Goal: Information Seeking & Learning: Compare options

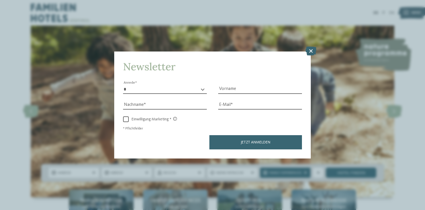
click at [312, 48] on icon at bounding box center [310, 51] width 11 height 9
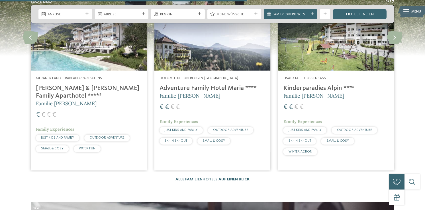
scroll to position [1363, 0]
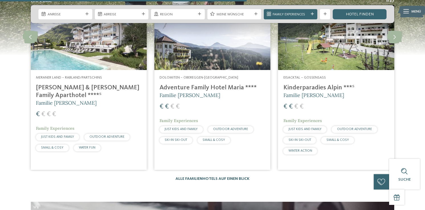
click at [239, 177] on link "Alle Familienhotels auf einen Blick" at bounding box center [212, 179] width 74 height 4
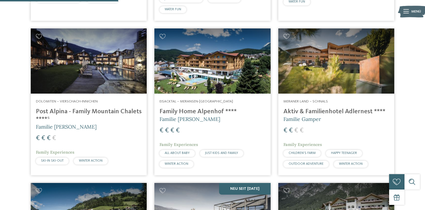
scroll to position [484, 0]
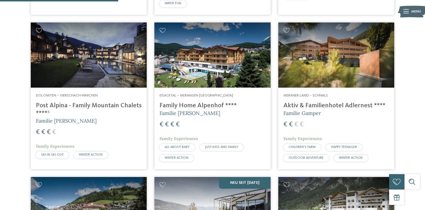
click at [227, 106] on h4 "Family Home Alpenhof ****" at bounding box center [212, 106] width 106 height 8
click at [223, 104] on h4 "Family Home Alpenhof ****" at bounding box center [212, 106] width 106 height 8
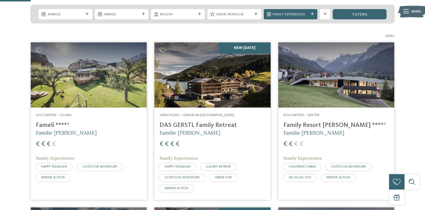
scroll to position [126, 0]
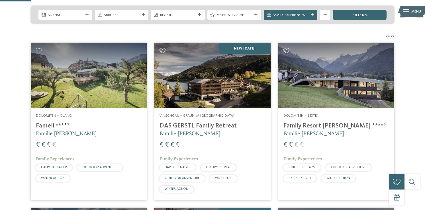
click at [196, 127] on h4 "DAS GERSTL Family Retreat" at bounding box center [212, 126] width 106 height 8
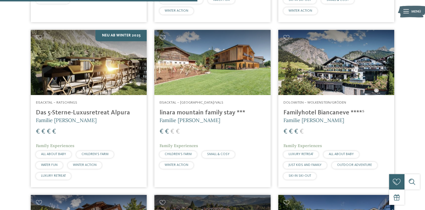
scroll to position [790, 0]
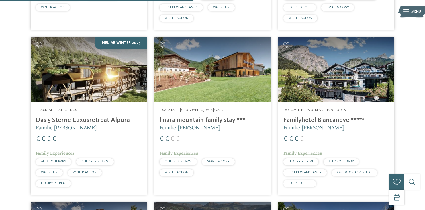
click at [88, 98] on img at bounding box center [89, 69] width 116 height 65
click at [83, 120] on h4 "Das 5-Sterne-Luxusretreat Alpura" at bounding box center [89, 120] width 106 height 8
click at [79, 94] on img at bounding box center [89, 69] width 116 height 65
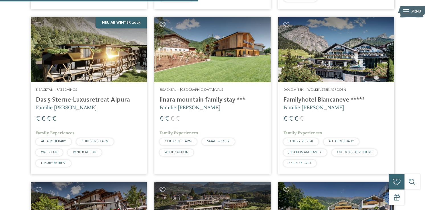
scroll to position [812, 0]
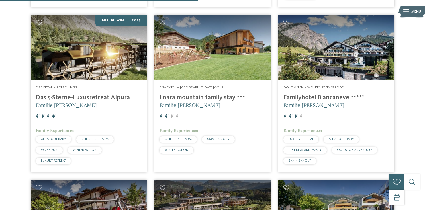
click at [108, 83] on div "Eisacktal – Ratschings Das 5-Sterne-Luxusretreat Alpura Familie Eisendle € € € …" at bounding box center [89, 126] width 116 height 92
click at [179, 99] on h4 "linara mountain family stay ***" at bounding box center [212, 98] width 106 height 8
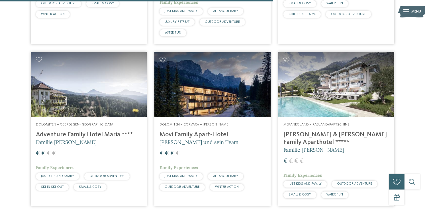
scroll to position [1121, 0]
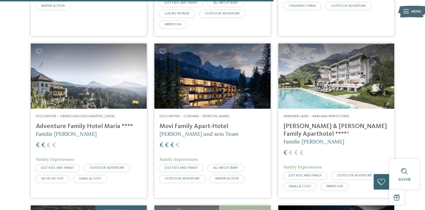
click at [225, 126] on h4 "Movi Family Apart-Hotel" at bounding box center [212, 127] width 106 height 8
click at [211, 130] on h4 "Movi Family Apart-Hotel" at bounding box center [212, 127] width 106 height 8
click at [209, 127] on h4 "Movi Family Apart-Hotel" at bounding box center [212, 127] width 106 height 8
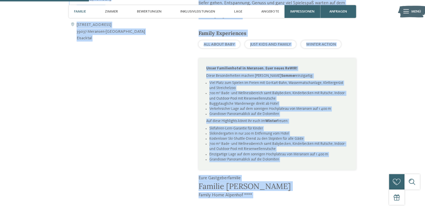
scroll to position [364, 0]
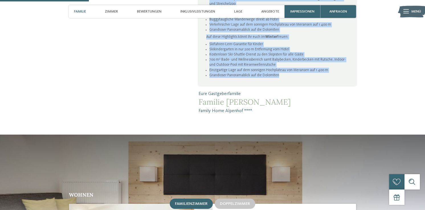
drag, startPoint x: 199, startPoint y: 45, endPoint x: 289, endPoint y: 73, distance: 94.6
copy div "Family Home Alpenhof ****ˢ: für eine herrlich unbeschwerte Auszeit Kaninchenhöh…"
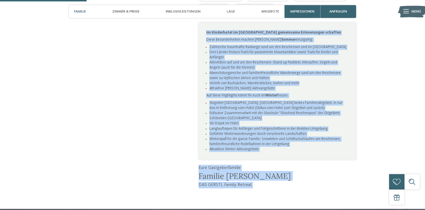
scroll to position [355, 0]
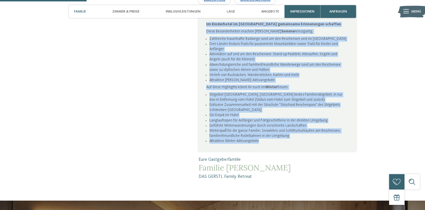
drag, startPoint x: 198, startPoint y: 68, endPoint x: 268, endPoint y: 134, distance: 96.0
click at [268, 134] on div "Unser Familienhotel im Vinschgau, ein Kraftplatz für Groß und Klein Direkt am m…" at bounding box center [276, 18] width 157 height 323
copy div "Unser Familienhotel im Vinschgau, ein Kraftplatz für Groß und Klein Direkt am m…"
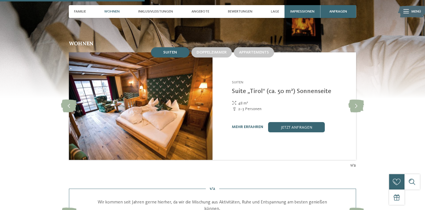
scroll to position [656, 0]
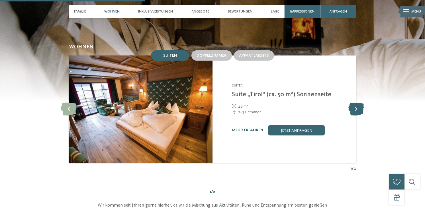
click at [361, 106] on icon at bounding box center [356, 109] width 16 height 13
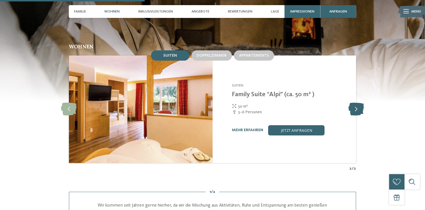
click at [361, 106] on icon at bounding box center [356, 109] width 16 height 13
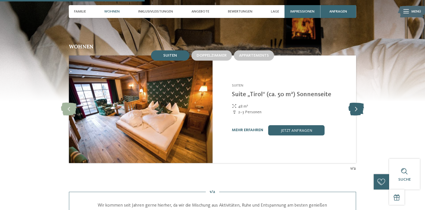
click at [361, 106] on icon at bounding box center [356, 109] width 16 height 13
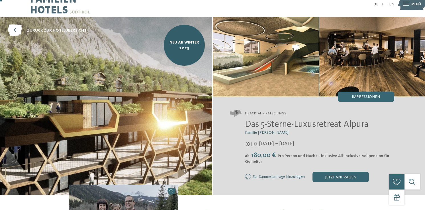
scroll to position [0, 0]
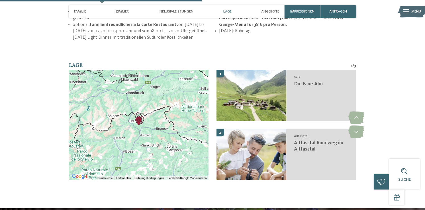
scroll to position [820, 0]
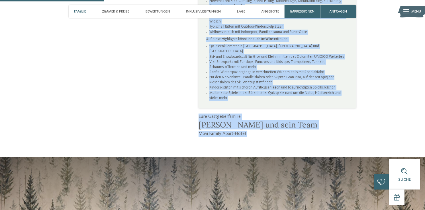
scroll to position [464, 0]
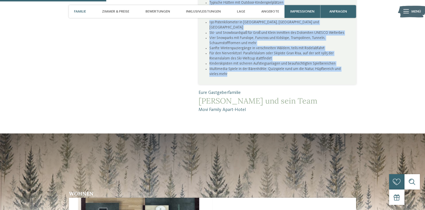
drag, startPoint x: 199, startPoint y: 97, endPoint x: 335, endPoint y: 53, distance: 143.4
copy div "Loremipsu, Dolors ame Consectetur ad Elit Seddoe Tempo-Incid ut Laboree Dol Mag…"
